Goal: Task Accomplishment & Management: Manage account settings

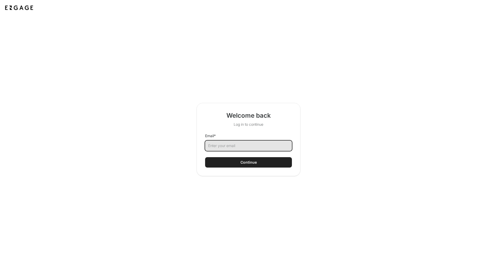
click at [241, 147] on input "Email *" at bounding box center [248, 146] width 87 height 10
type input "[EMAIL_ADDRESS][DOMAIN_NAME]"
click at [247, 163] on div "Continue" at bounding box center [249, 162] width 16 height 5
click at [244, 149] on input "Email *" at bounding box center [248, 146] width 87 height 10
type input "[EMAIL_ADDRESS][DOMAIN_NAME]"
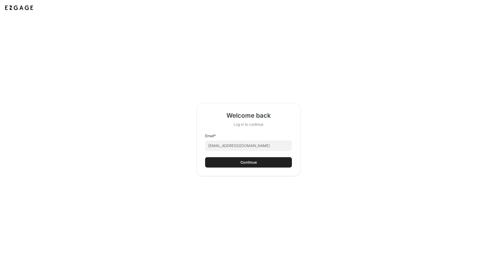
click at [245, 163] on div "Continue" at bounding box center [249, 162] width 16 height 5
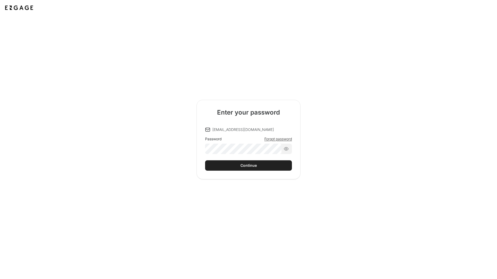
click at [276, 139] on span "Forgot password" at bounding box center [279, 139] width 28 height 5
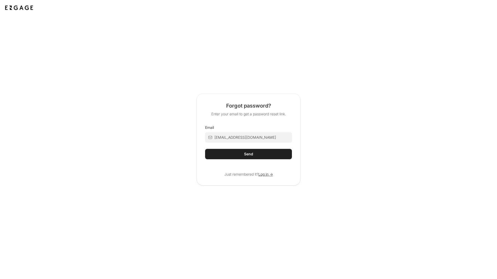
click at [250, 151] on button "Send" at bounding box center [248, 154] width 87 height 10
click at [249, 153] on div "Send" at bounding box center [248, 154] width 9 height 5
click at [255, 153] on button "Send" at bounding box center [248, 154] width 87 height 10
